Goal: Navigation & Orientation: Find specific page/section

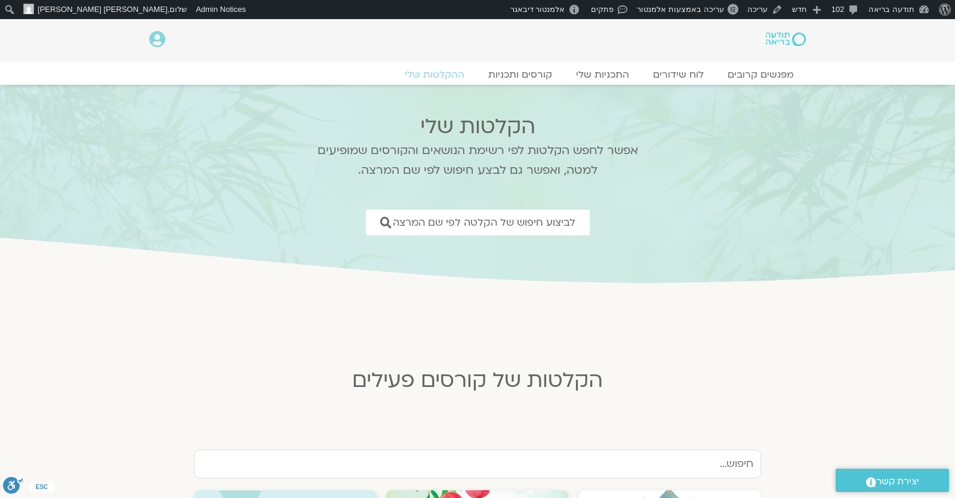
click at [81, 98] on section "הקלטות שלי אפשר לחפש הקלטות לפי רשימת הנושאים והקורסים שמופיעים למטה, ואפשר גם …" at bounding box center [477, 185] width 955 height 201
click at [696, 20] on div at bounding box center [752, 40] width 129 height 42
click at [698, 11] on span "עריכה באמצעות אלמנטור" at bounding box center [680, 9] width 87 height 9
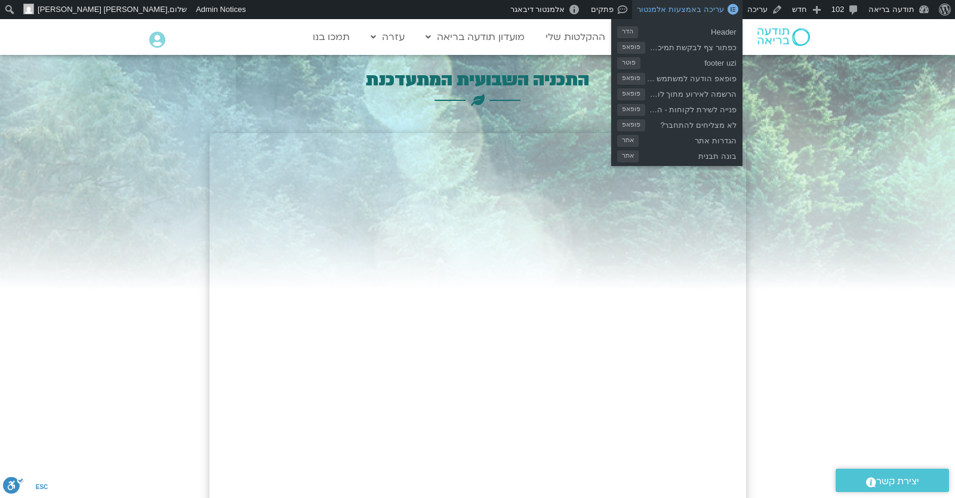
click at [681, 2] on link "עריכה באמצעות אלמנטור" at bounding box center [687, 9] width 110 height 19
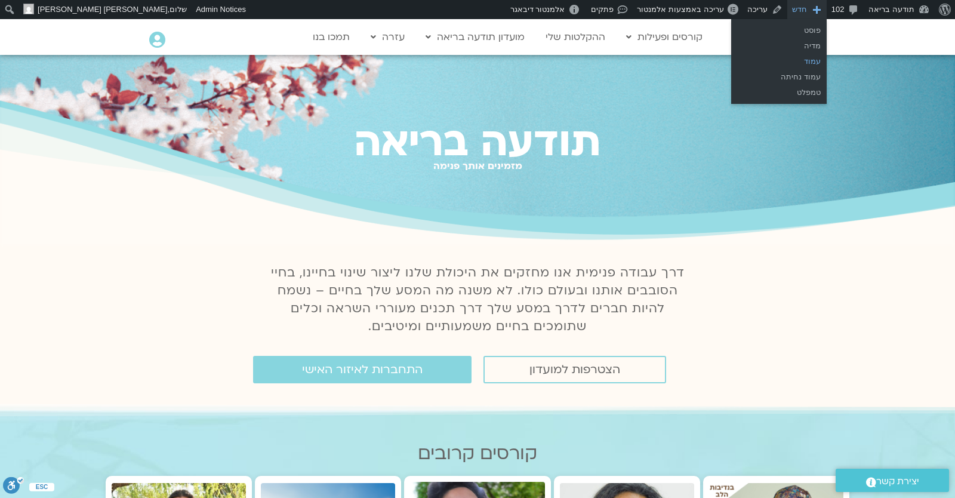
click at [790, 58] on link "עמוד" at bounding box center [778, 62] width 95 height 16
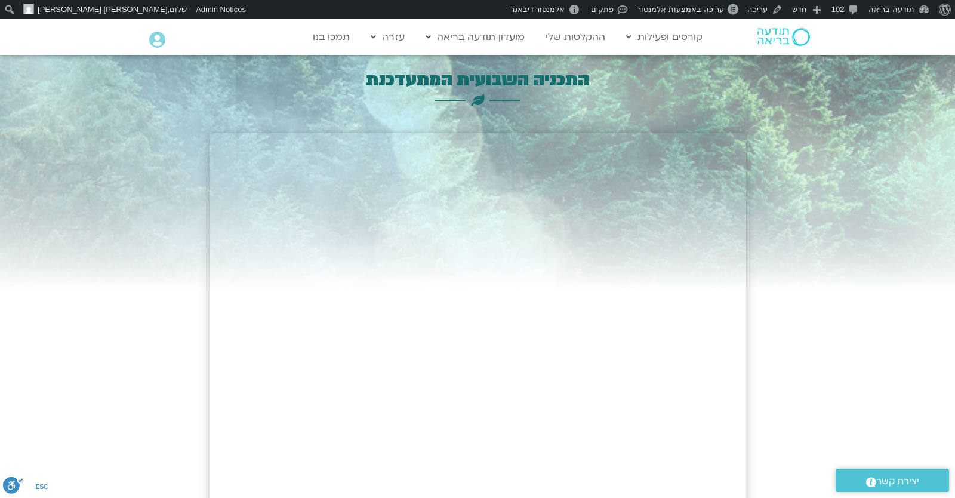
click at [777, 359] on div at bounding box center [477, 470] width 955 height 830
click at [709, 84] on h3 "התכניה השבועית המתעדכנת" at bounding box center [477, 80] width 536 height 22
click at [718, 65] on div "התכניה השבועית המתעדכנת" at bounding box center [477, 70] width 536 height 30
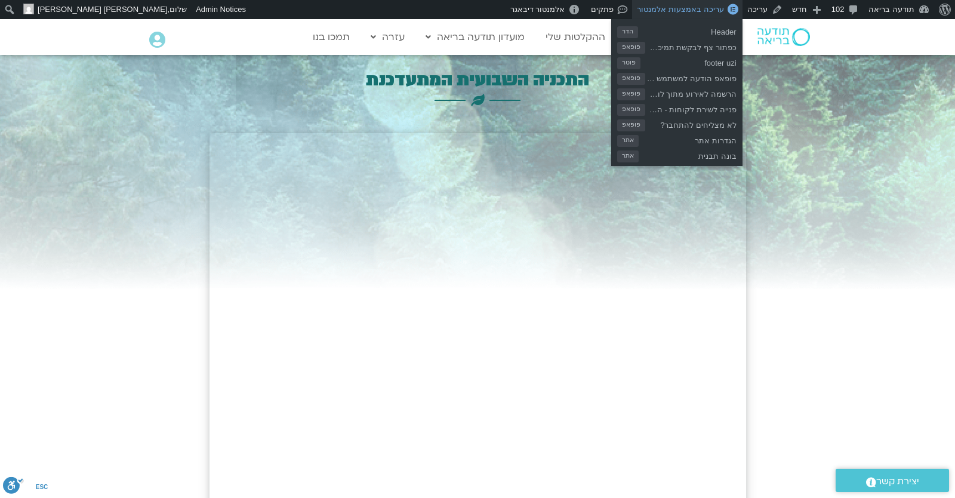
click at [700, 9] on span "עריכה באמצעות אלמנטור" at bounding box center [680, 9] width 87 height 9
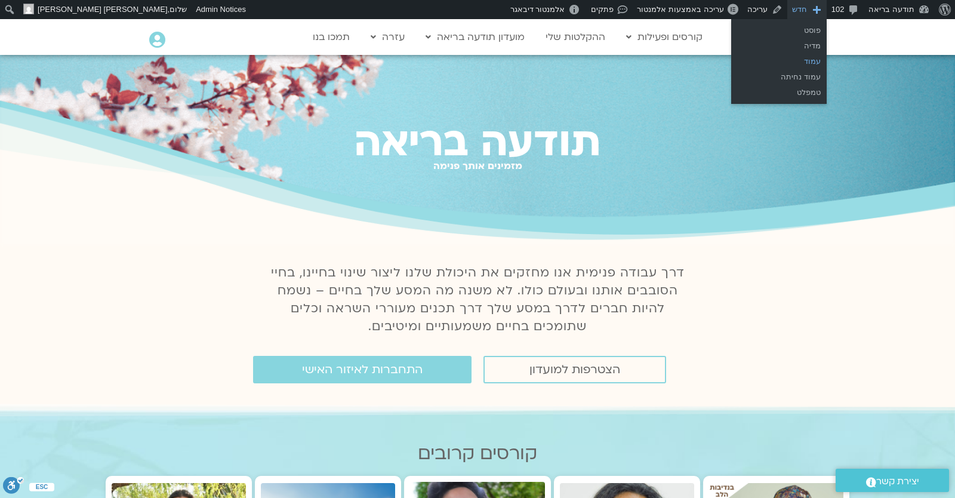
click at [801, 61] on link "עמוד" at bounding box center [778, 62] width 95 height 16
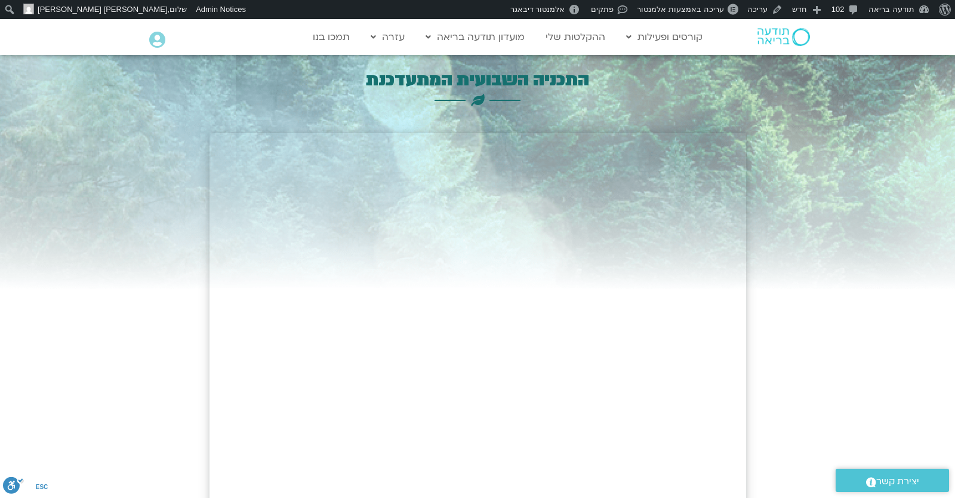
click at [853, 132] on div at bounding box center [477, 470] width 955 height 830
click at [771, 14] on link "עריכה" at bounding box center [764, 9] width 45 height 19
